Goal: Use online tool/utility: Utilize a website feature to perform a specific function

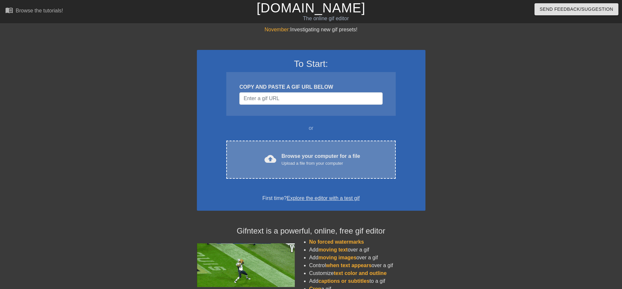
click at [266, 166] on div "cloud_upload" at bounding box center [269, 160] width 14 height 14
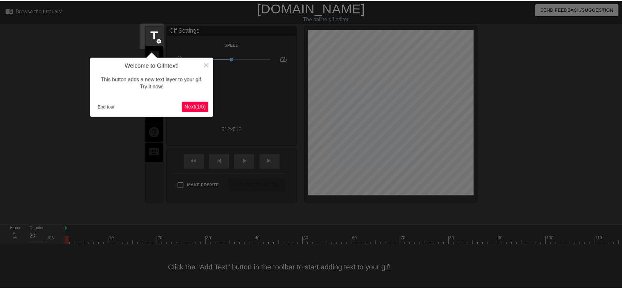
scroll to position [7, 0]
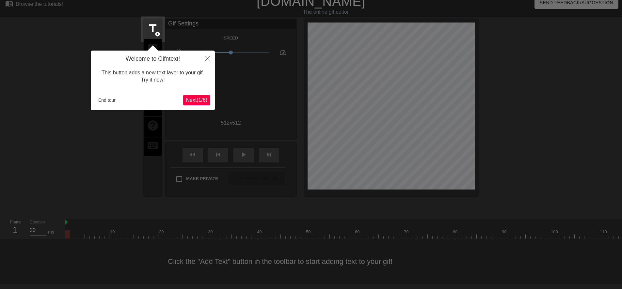
click at [206, 96] on button "Next ( 1 / 6 )" at bounding box center [196, 100] width 27 height 10
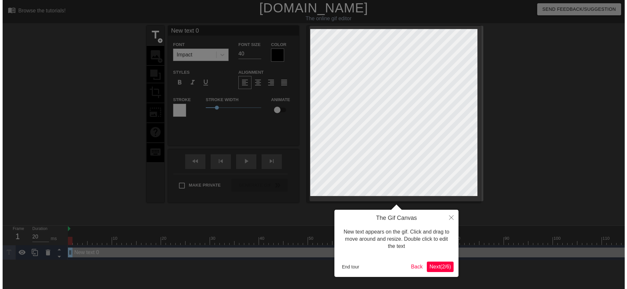
scroll to position [0, 0]
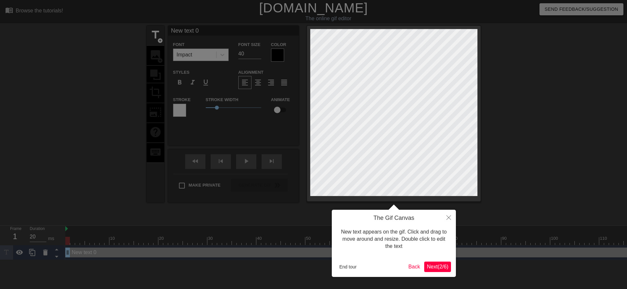
click at [427, 265] on span "Next ( 2 / 6 )" at bounding box center [438, 267] width 22 height 6
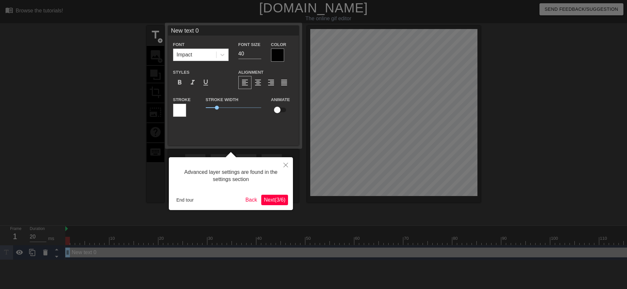
click at [276, 200] on span "Next ( 3 / 6 )" at bounding box center [275, 200] width 22 height 6
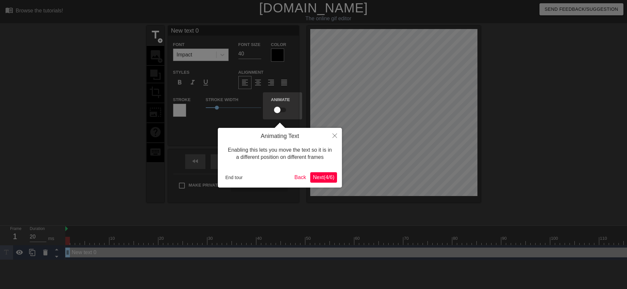
click at [319, 180] on span "Next ( 4 / 6 )" at bounding box center [324, 178] width 22 height 6
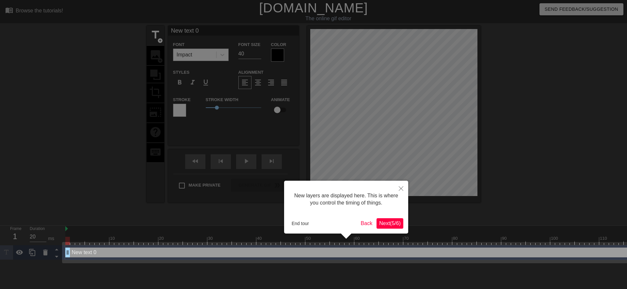
click at [387, 226] on span "Next ( 5 / 6 )" at bounding box center [390, 224] width 22 height 6
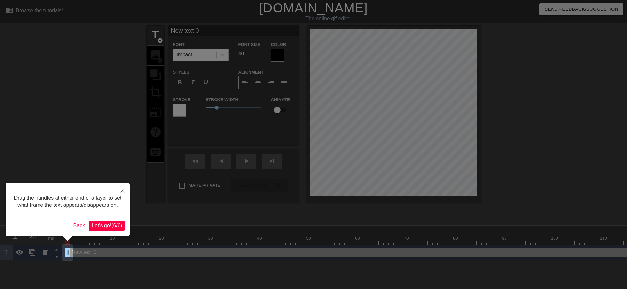
click at [120, 227] on span "Let's go! ( 6 / 6 )" at bounding box center [107, 226] width 30 height 6
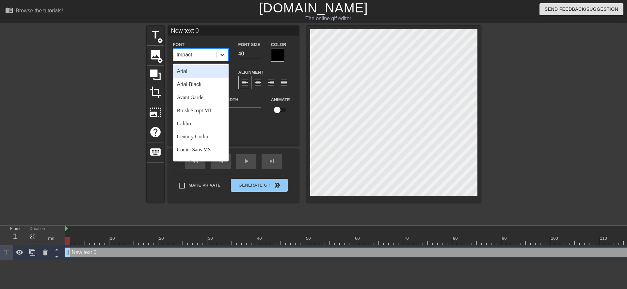
click at [225, 57] on icon at bounding box center [222, 55] width 7 height 7
click at [195, 124] on div "Calibri" at bounding box center [201, 123] width 56 height 13
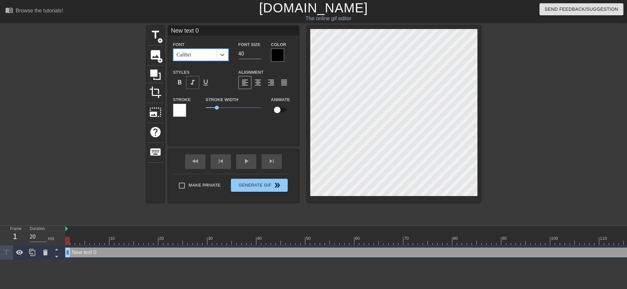
click at [190, 82] on span "format_italic" at bounding box center [193, 83] width 8 height 8
click at [242, 53] on input "40" at bounding box center [249, 54] width 23 height 10
type input "30"
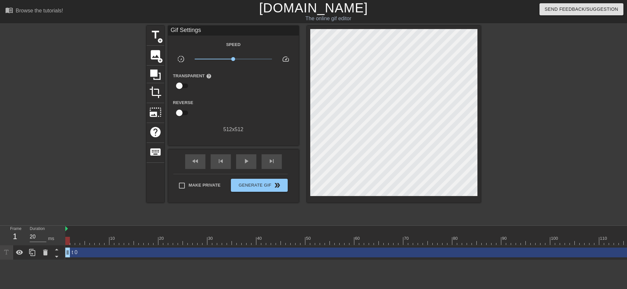
scroll to position [1, 1]
type textarea "0"
type textarea "@stickerbase_ru"
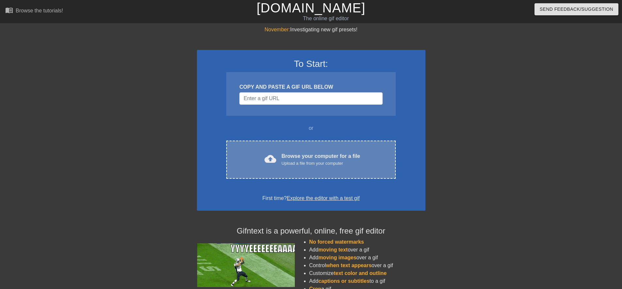
click at [264, 156] on div "cloud_upload" at bounding box center [269, 160] width 14 height 14
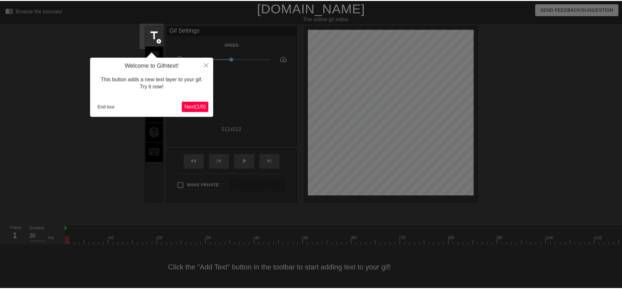
scroll to position [7, 0]
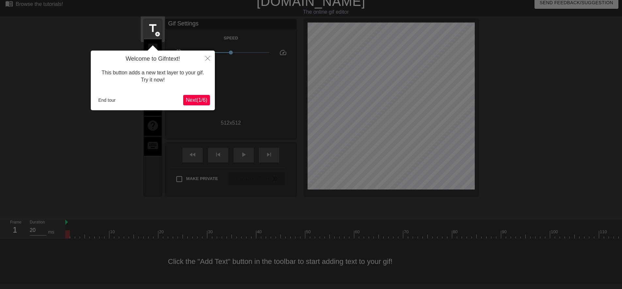
click at [200, 101] on span "Next ( 1 / 6 )" at bounding box center [197, 100] width 22 height 6
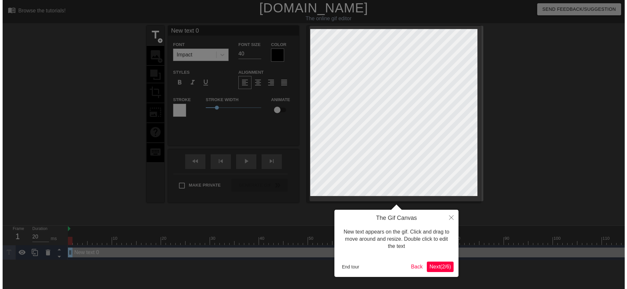
scroll to position [0, 0]
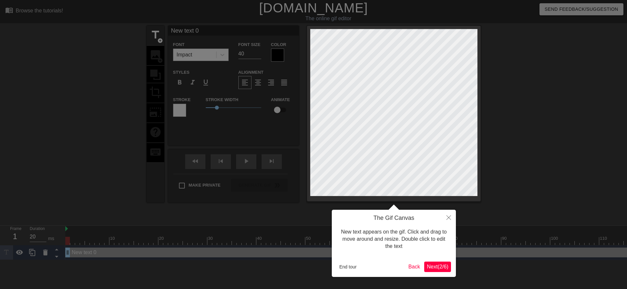
click at [428, 268] on span "Next ( 2 / 6 )" at bounding box center [438, 267] width 22 height 6
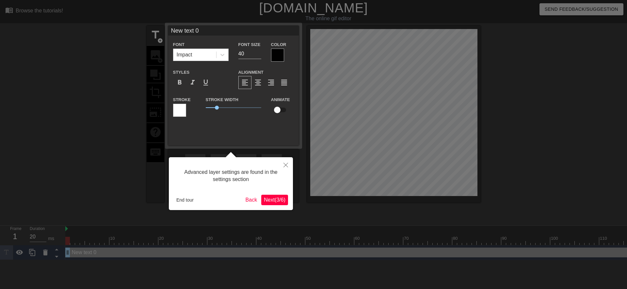
click at [267, 201] on span "Next ( 3 / 6 )" at bounding box center [275, 200] width 22 height 6
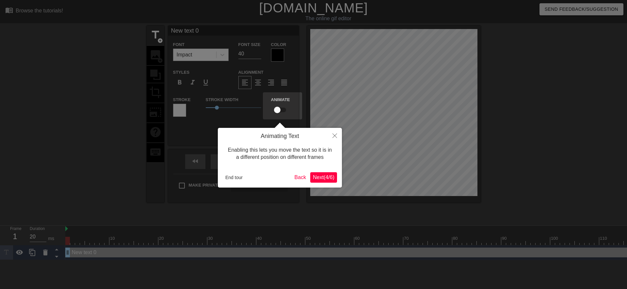
click at [324, 180] on span "Next ( 4 / 6 )" at bounding box center [324, 178] width 22 height 6
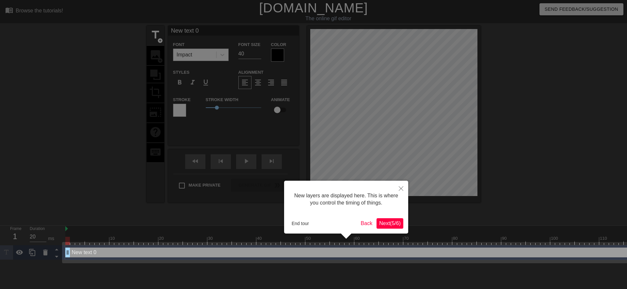
click at [385, 223] on span "Next ( 5 / 6 )" at bounding box center [390, 224] width 22 height 6
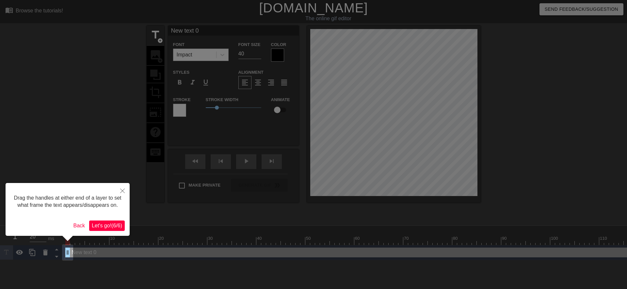
click at [116, 228] on span "Let's go! ( 6 / 6 )" at bounding box center [107, 226] width 30 height 6
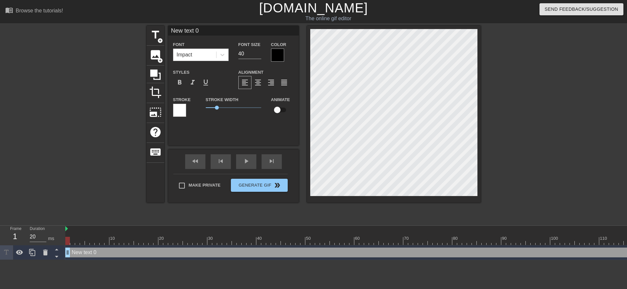
scroll to position [1, 1]
type input "text 0"
type textarea "text 0"
type input "text 0"
type textarea "text 0"
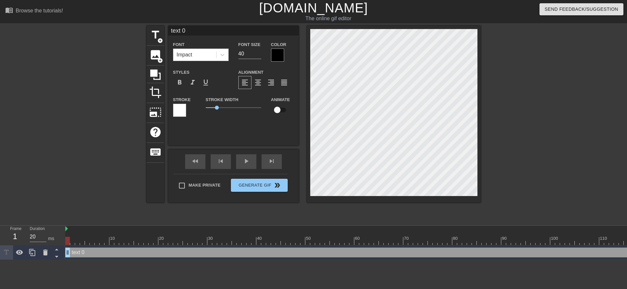
type input "ext 0"
type textarea "ext 0"
type input "xt 0"
type textarea "xt 0"
type input "t 0"
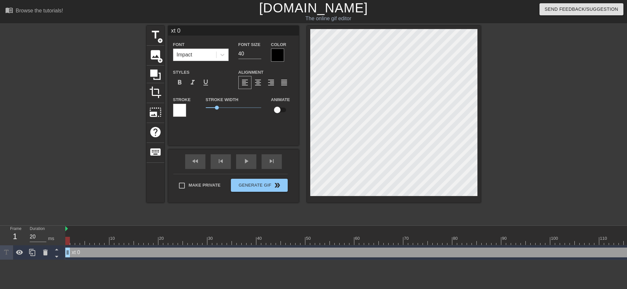
type textarea "t 0"
type input "0"
type textarea "0"
type input "0"
type textarea "0"
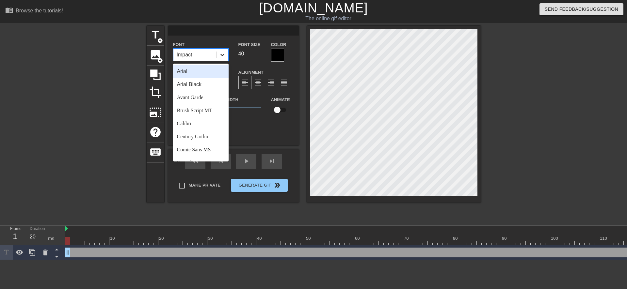
click at [225, 55] on icon at bounding box center [222, 55] width 7 height 7
click at [205, 123] on div "Calibri" at bounding box center [201, 123] width 56 height 13
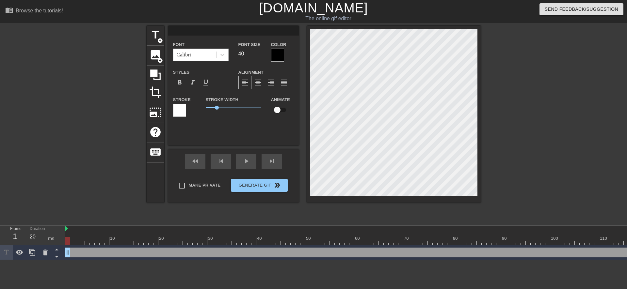
click at [242, 56] on input "40" at bounding box center [249, 54] width 23 height 10
type input "30"
click at [193, 83] on span "format_italic" at bounding box center [193, 83] width 8 height 8
type input "@"
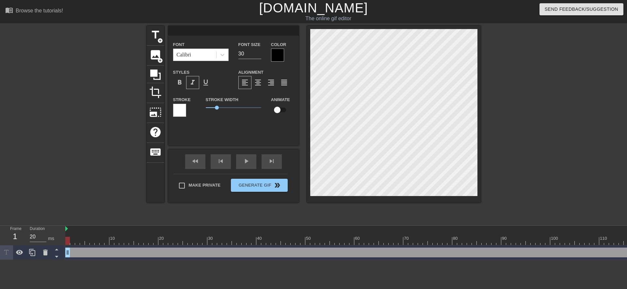
type textarea "@"
type input "@"
type textarea "@"
type input "@s"
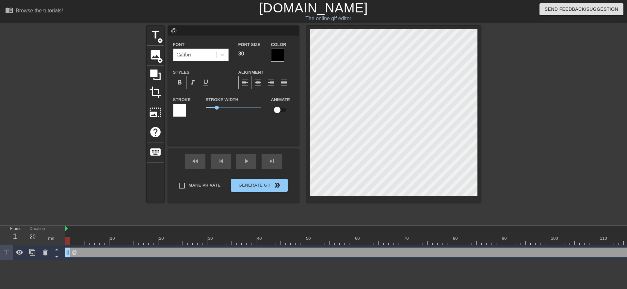
type textarea "@s"
type input "@st"
type textarea "@st"
type input "@sti"
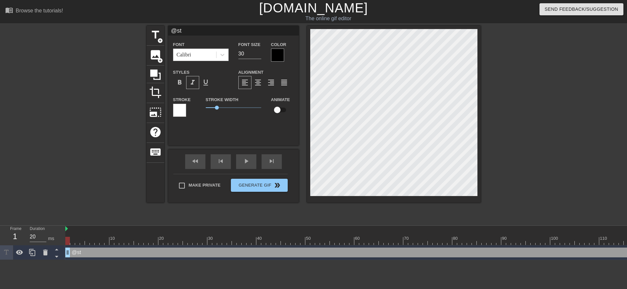
type textarea "@sti"
type input "@stic"
type textarea "@stic"
type input "@stick"
type textarea "@stick"
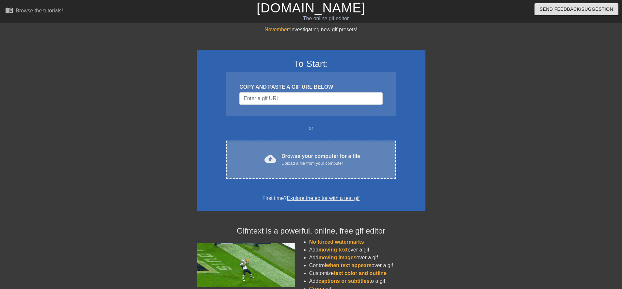
click at [265, 155] on span "cloud_upload" at bounding box center [271, 159] width 12 height 12
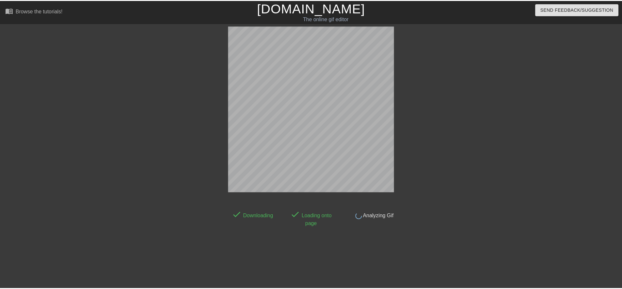
scroll to position [7, 0]
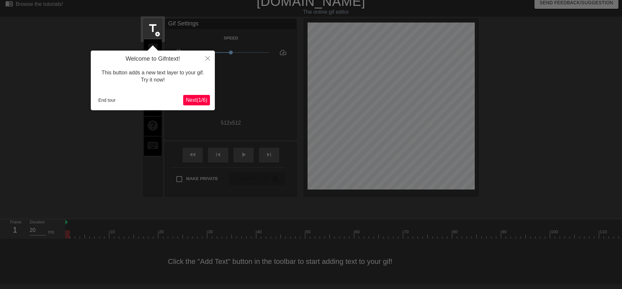
click at [190, 104] on button "Next ( 1 / 6 )" at bounding box center [196, 100] width 27 height 10
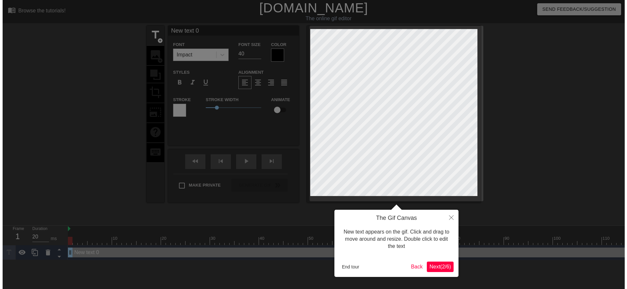
scroll to position [0, 0]
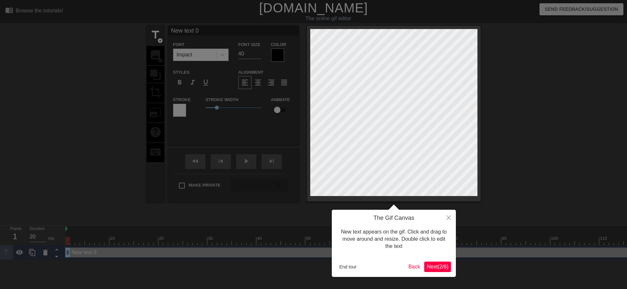
click at [433, 268] on span "Next ( 2 / 6 )" at bounding box center [438, 267] width 22 height 6
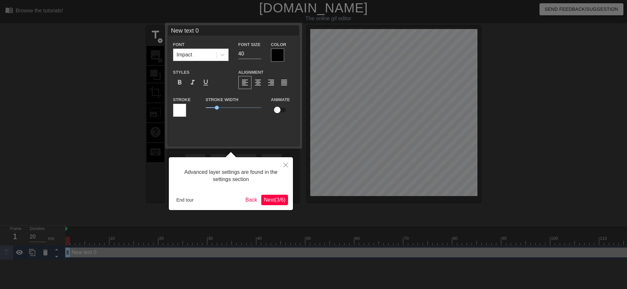
click at [270, 201] on span "Next ( 3 / 6 )" at bounding box center [275, 200] width 22 height 6
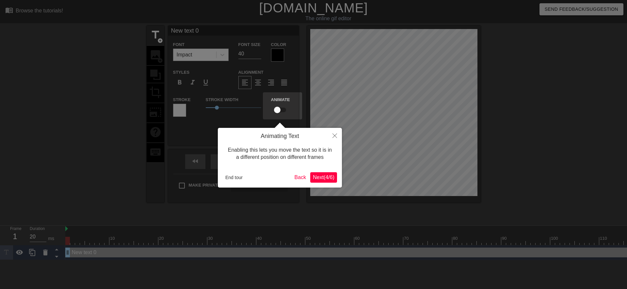
click at [314, 182] on button "Next ( 4 / 6 )" at bounding box center [323, 177] width 27 height 10
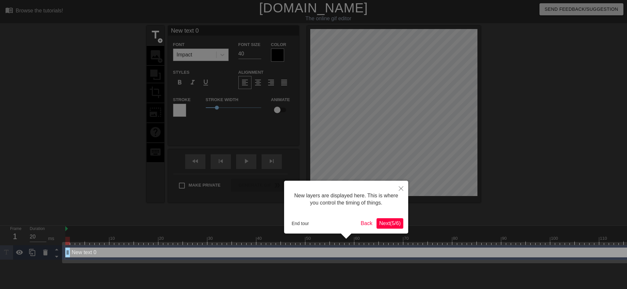
click at [386, 225] on span "Next ( 5 / 6 )" at bounding box center [390, 224] width 22 height 6
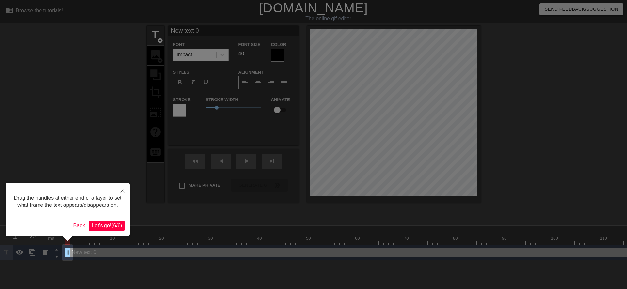
click at [123, 225] on button "Let's go! ( 6 / 6 )" at bounding box center [107, 226] width 36 height 10
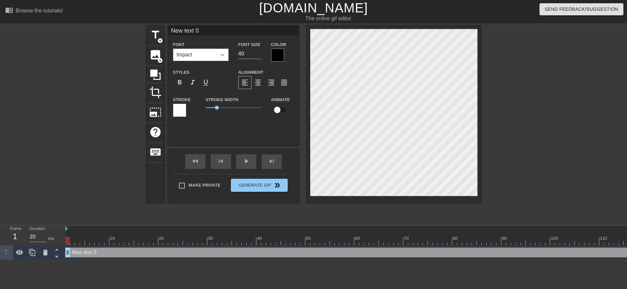
click at [223, 57] on icon at bounding box center [222, 55] width 7 height 7
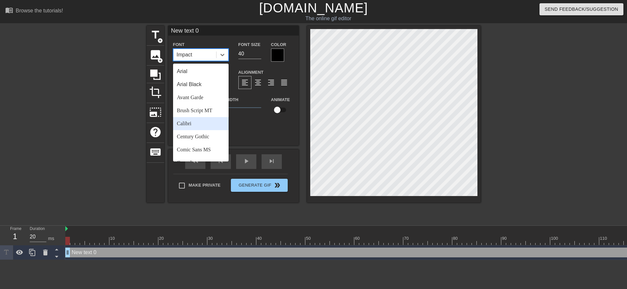
click at [197, 125] on div "Calibri" at bounding box center [201, 123] width 56 height 13
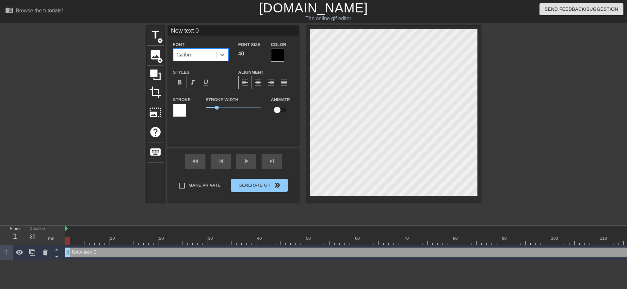
click at [191, 85] on span "format_italic" at bounding box center [193, 83] width 8 height 8
click at [241, 56] on input "40" at bounding box center [249, 54] width 23 height 10
type input "30"
type input "ew text 0"
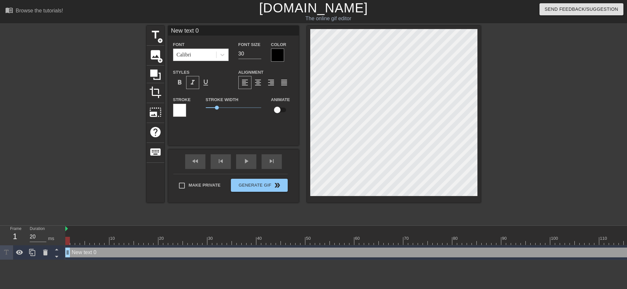
type textarea "ew text 0"
type input "w text 0"
type textarea "w text 0"
type input "text 0"
type textarea "text 0"
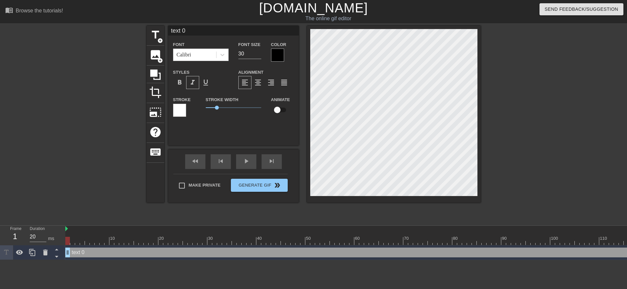
type input "text 0"
type textarea "text 0"
type input "ext 0"
type textarea "ext 0"
type input "xt 0"
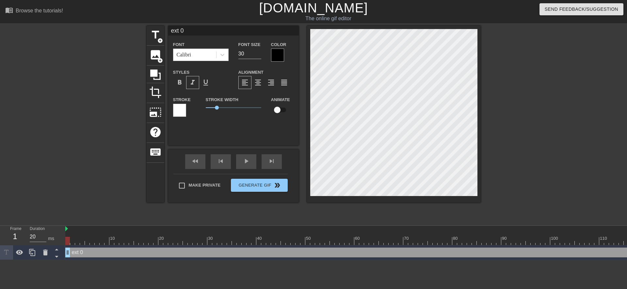
type textarea "xt 0"
type input "t 0"
type textarea "t 0"
type input "0"
type textarea "0"
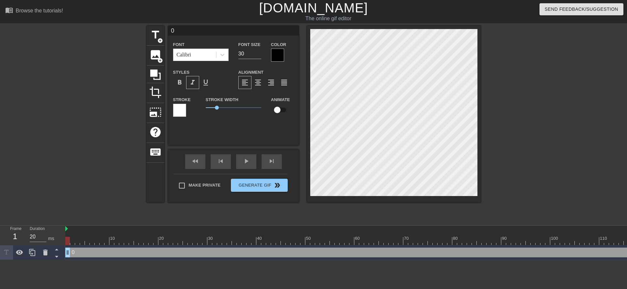
type input "0"
type textarea "0"
type input "@"
type textarea "@"
type input "@s"
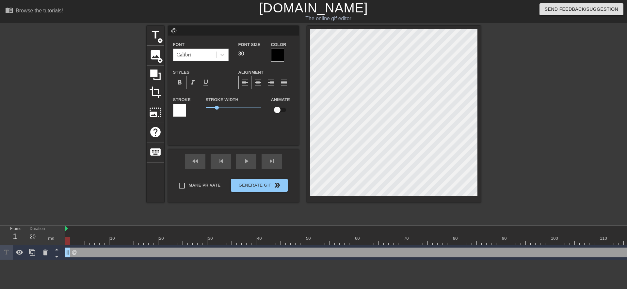
type textarea "@s"
type input "@st"
type textarea "@st"
type input "@sti"
type textarea "@sti"
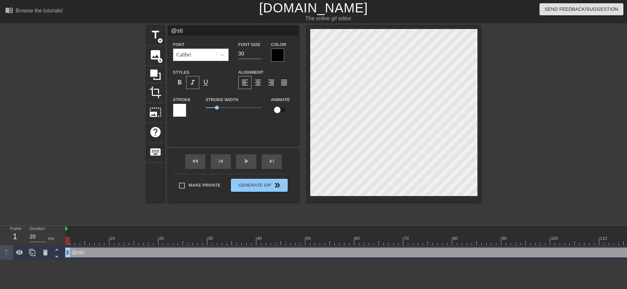
type input "@stic"
type textarea "@stic"
type input "@stick"
type textarea "@stick"
type input "@sticke"
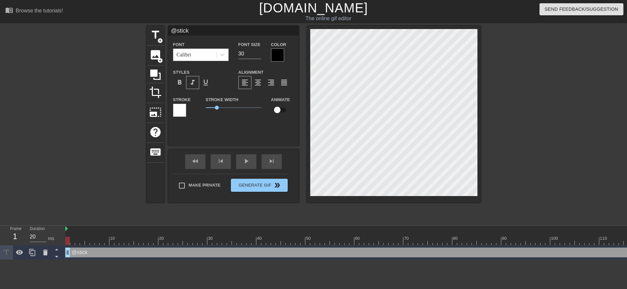
type textarea "@sticke"
type input "@sticker"
type textarea "@sticker"
type input "@stickerb"
type textarea "@stickerb"
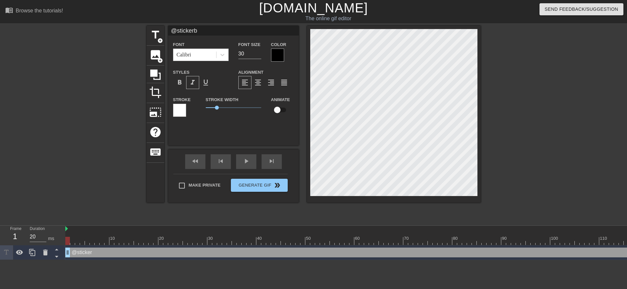
type input "@stickerba"
type textarea "@stickerba"
type input "@stickerbas"
type textarea "@stickerbas"
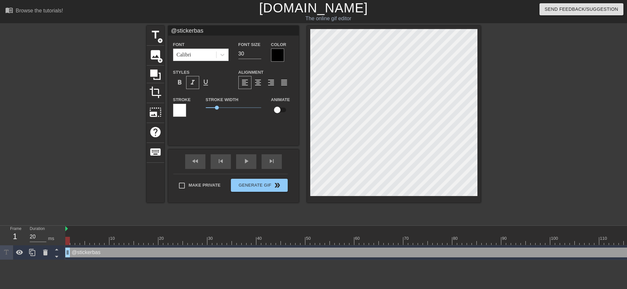
type input "@stickerbase"
type textarea "@stickerbase"
type input "@stickerbase_"
type textarea "@stickerbase_"
type input "@stickerbase_r"
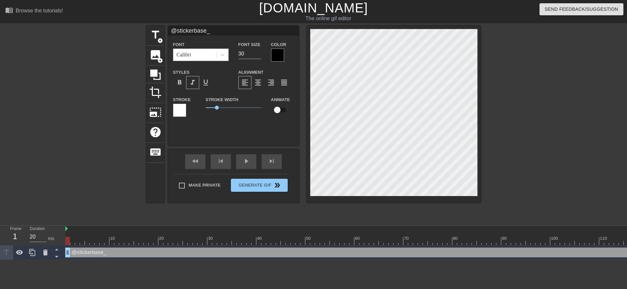
type textarea "@stickerbase_r"
type input "@stickerbase_ru"
type textarea "@stickerbase_ru"
click at [261, 187] on span "Generate Gif double_arrow" at bounding box center [259, 186] width 51 height 8
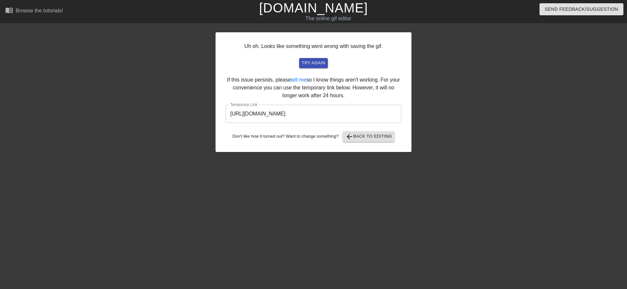
click at [300, 112] on input "https://www.gifntext.com/temp_generations/yz4NkzL3.gif" at bounding box center [314, 114] width 176 height 18
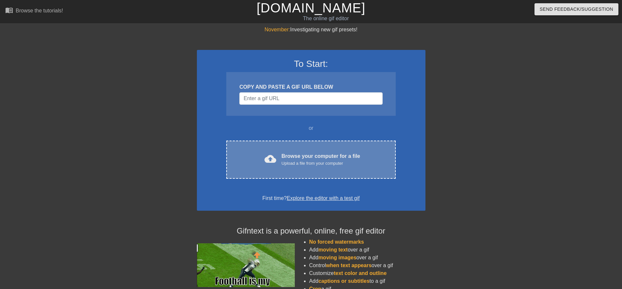
click at [282, 163] on div "cloud_upload Browse your computer for a file Upload a file from your computer" at bounding box center [311, 160] width 142 height 15
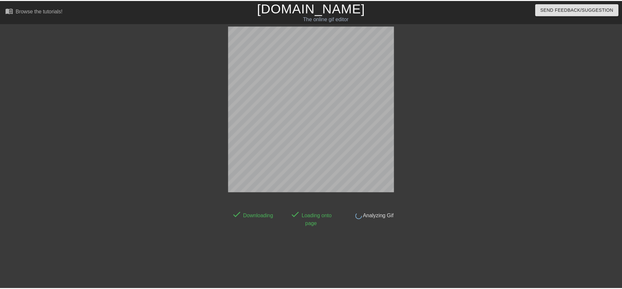
scroll to position [2, 0]
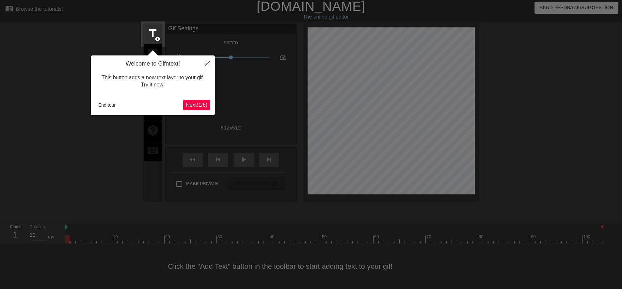
click at [198, 104] on span "Next ( 1 / 6 )" at bounding box center [197, 105] width 22 height 6
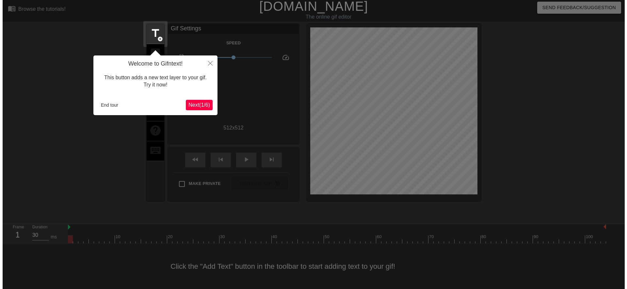
scroll to position [0, 0]
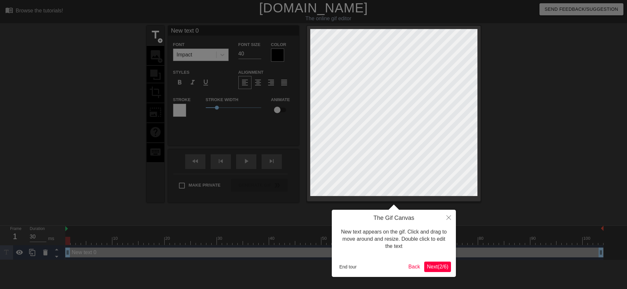
click at [429, 266] on span "Next ( 2 / 6 )" at bounding box center [438, 267] width 22 height 6
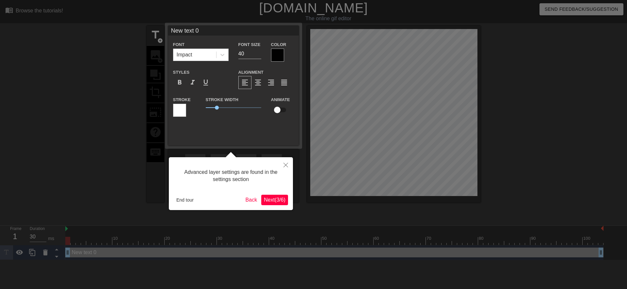
click at [281, 203] on span "Next ( 3 / 6 )" at bounding box center [275, 200] width 22 height 6
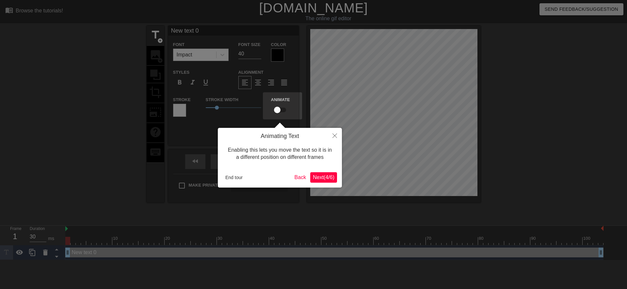
click at [322, 177] on span "Next ( 4 / 6 )" at bounding box center [324, 178] width 22 height 6
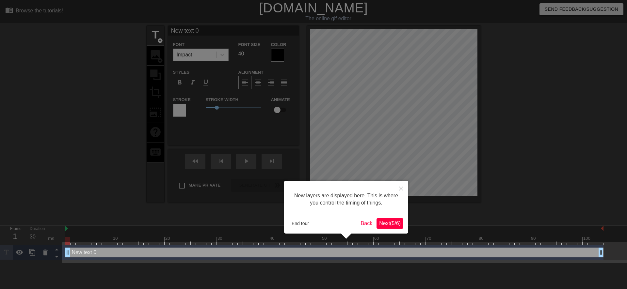
click at [387, 223] on span "Next ( 5 / 6 )" at bounding box center [390, 224] width 22 height 6
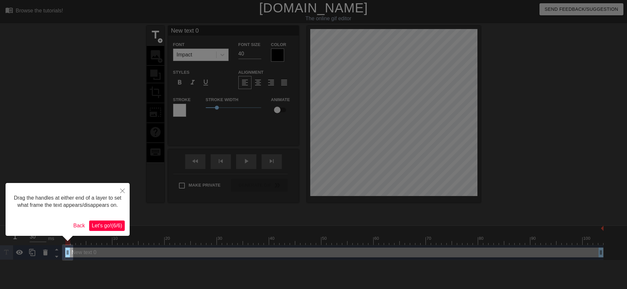
click at [107, 223] on span "Let's go! ( 6 / 6 )" at bounding box center [107, 226] width 30 height 6
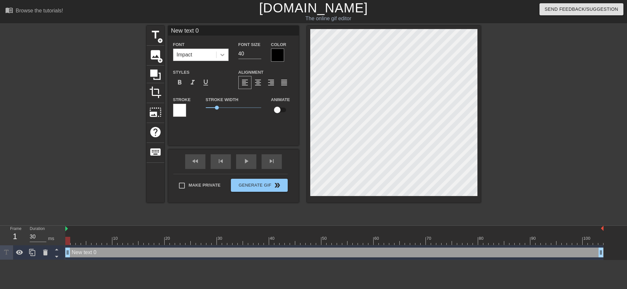
click at [222, 57] on icon at bounding box center [222, 55] width 7 height 7
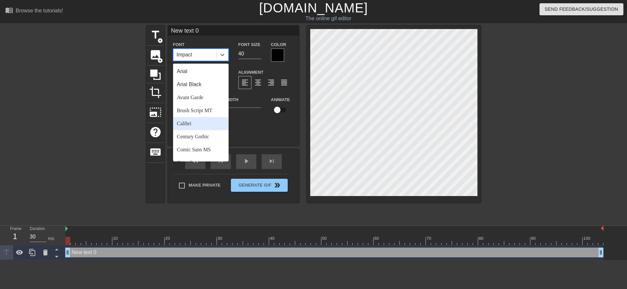
click at [197, 126] on div "Calibri" at bounding box center [201, 123] width 56 height 13
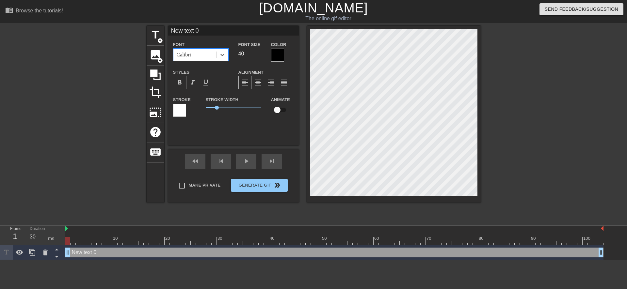
click at [192, 85] on span "format_italic" at bounding box center [193, 83] width 8 height 8
click at [241, 55] on input "40" at bounding box center [249, 54] width 23 height 10
type input "30"
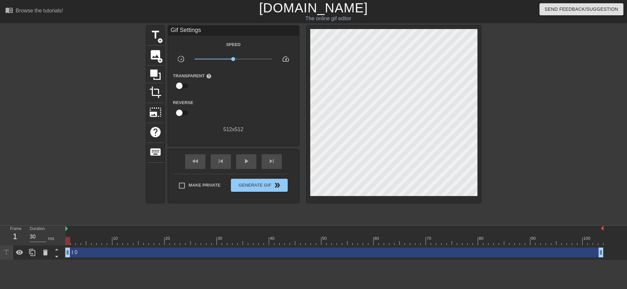
scroll to position [1, 1]
type textarea "0"
type textarea "@stickerbase_ru"
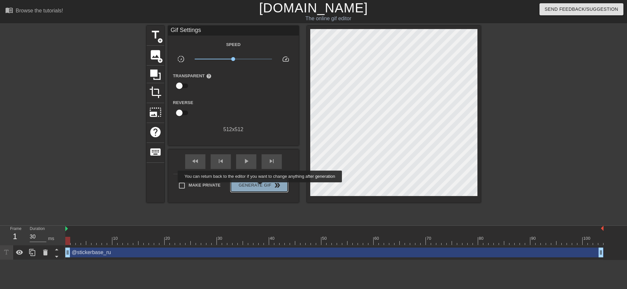
click at [261, 187] on span "Generate Gif double_arrow" at bounding box center [259, 186] width 51 height 8
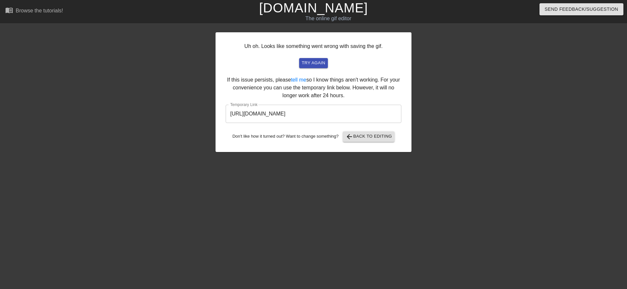
click at [289, 114] on input "https://www.gifntext.com/temp_generations/ZnzMq7MO.gif" at bounding box center [314, 114] width 176 height 18
